Goal: Task Accomplishment & Management: Manage account settings

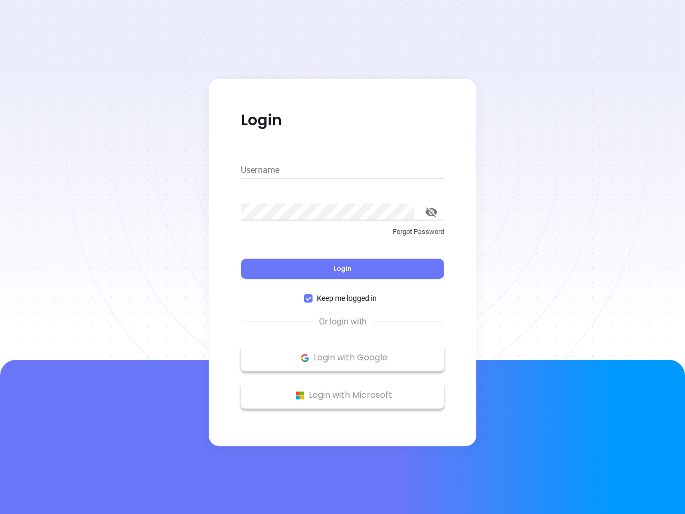
click at [342, 257] on div "Login" at bounding box center [342, 262] width 203 height 33
click at [342, 170] on input "Username" at bounding box center [342, 170] width 203 height 17
click at [431, 212] on icon "toggle password visibility" at bounding box center [431, 212] width 12 height 10
click at [342, 269] on span "Login" at bounding box center [342, 268] width 18 height 9
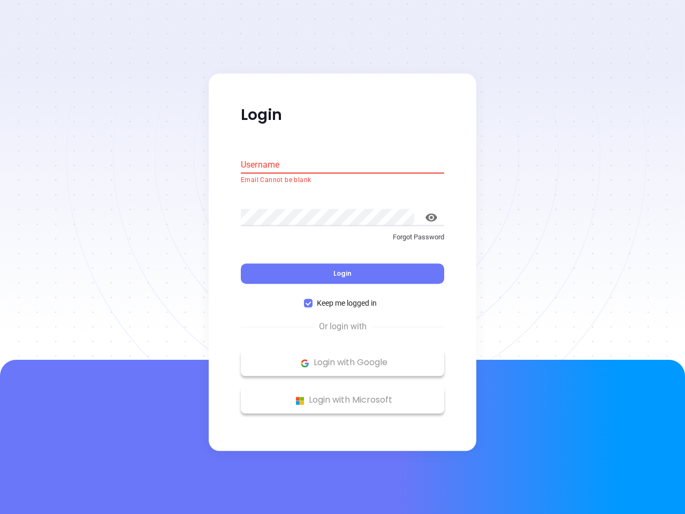
click at [342, 298] on span "Keep me logged in" at bounding box center [346, 303] width 68 height 12
click at [312, 299] on input "Keep me logged in" at bounding box center [308, 303] width 9 height 9
checkbox input "false"
click at [342, 357] on p "Login with Google" at bounding box center [342, 363] width 193 height 16
click at [342, 395] on p "Login with Microsoft" at bounding box center [342, 400] width 193 height 16
